Goal: Check status

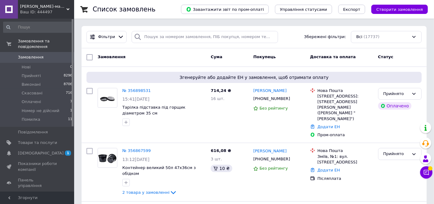
click at [41, 54] on span "Замовлення" at bounding box center [37, 57] width 39 height 6
click at [36, 54] on span "Замовлення" at bounding box center [31, 57] width 26 height 6
click at [38, 54] on span "Замовлення" at bounding box center [31, 57] width 26 height 6
click at [26, 161] on span "Показники роботи компанії" at bounding box center [37, 166] width 39 height 11
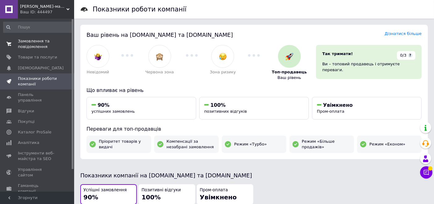
click at [25, 43] on span "Замовлення та повідомлення" at bounding box center [37, 43] width 39 height 11
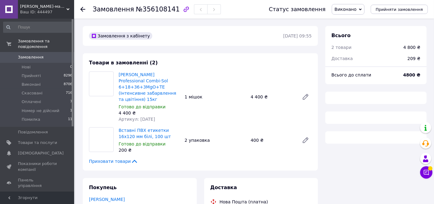
scroll to position [103, 0]
